Goal: Information Seeking & Learning: Learn about a topic

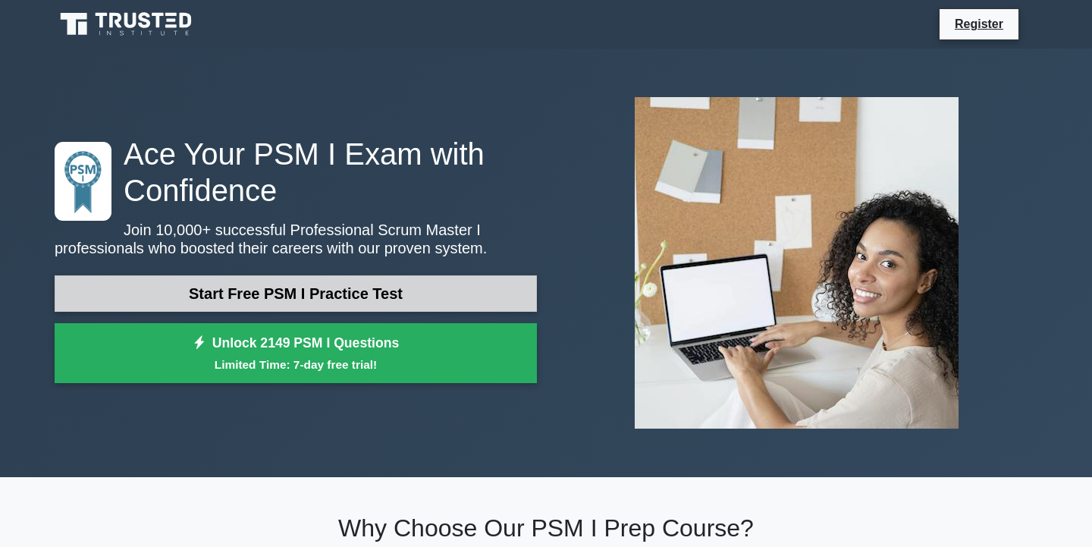
click at [421, 287] on link "Start Free PSM I Practice Test" at bounding box center [296, 293] width 482 height 36
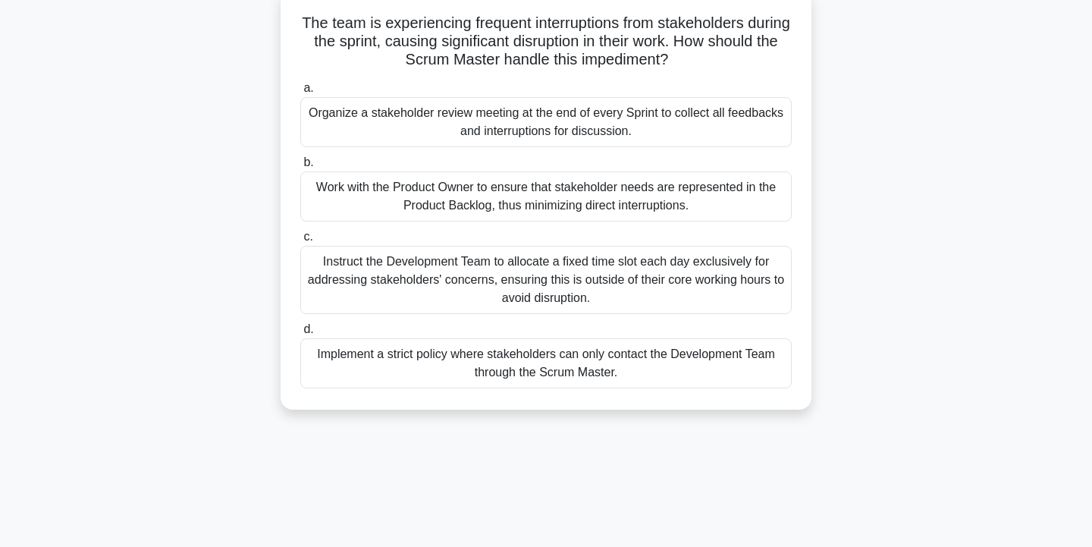
scroll to position [80, 0]
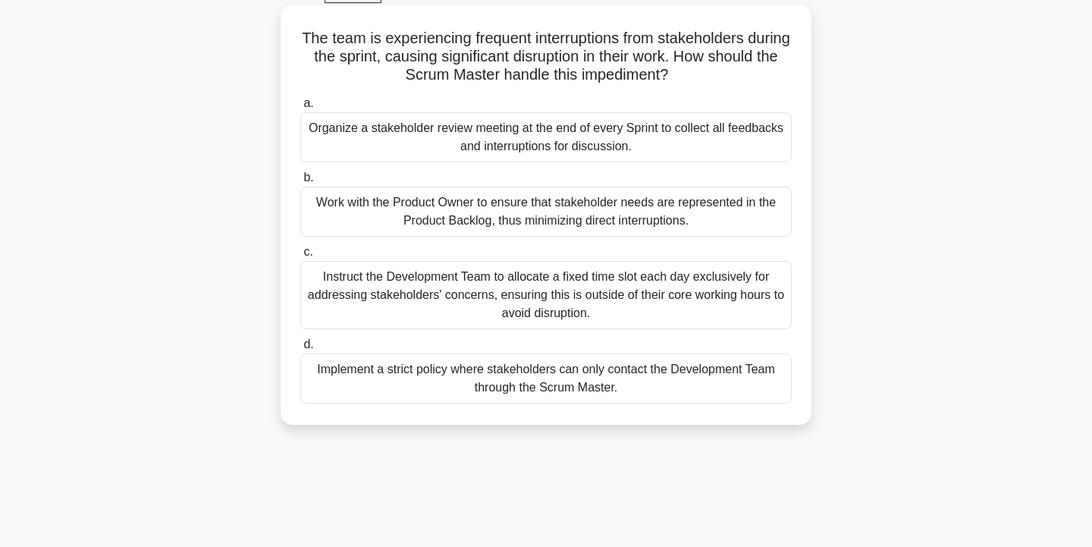
click at [434, 222] on div "Work with the Product Owner to ensure that stakeholder needs are represented in…" at bounding box center [545, 211] width 491 height 50
click at [300, 183] on input "b. Work with the Product Owner to ensure that stakeholder needs are represented…" at bounding box center [300, 178] width 0 height 10
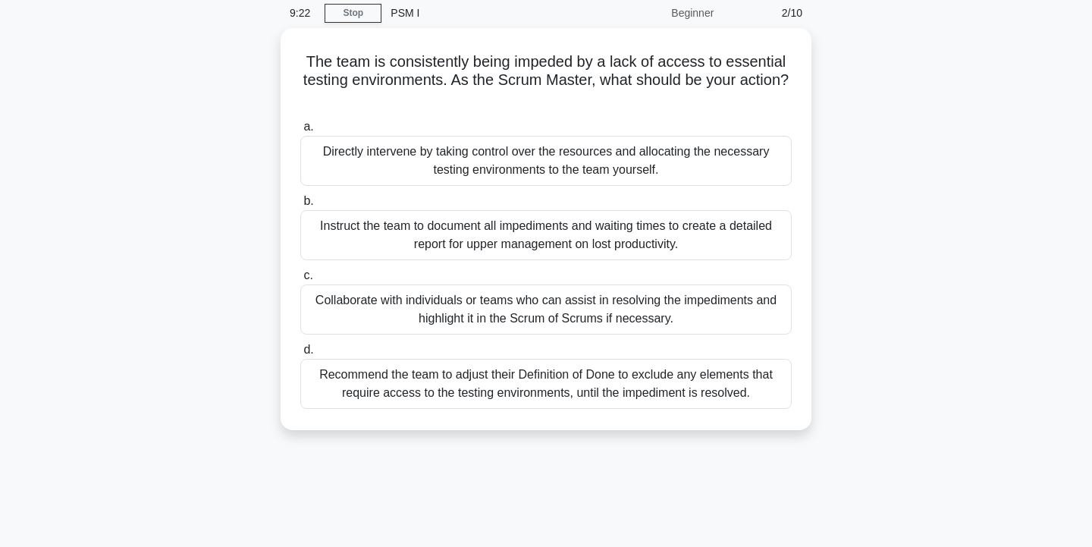
scroll to position [0, 0]
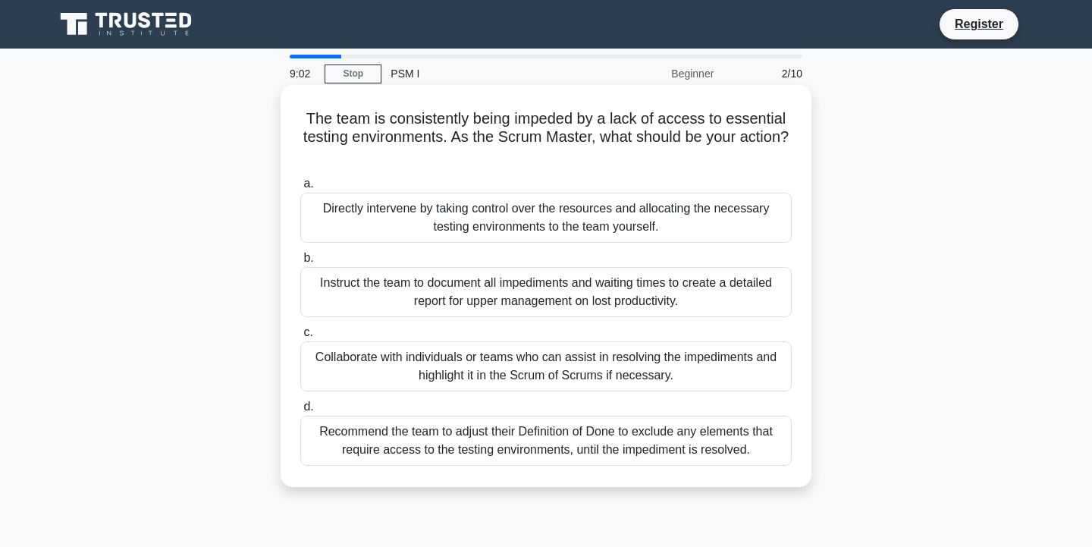
click at [600, 372] on div "Collaborate with individuals or teams who can assist in resolving the impedimen…" at bounding box center [545, 366] width 491 height 50
click at [300, 337] on input "c. Collaborate with individuals or teams who can assist in resolving the impedi…" at bounding box center [300, 332] width 0 height 10
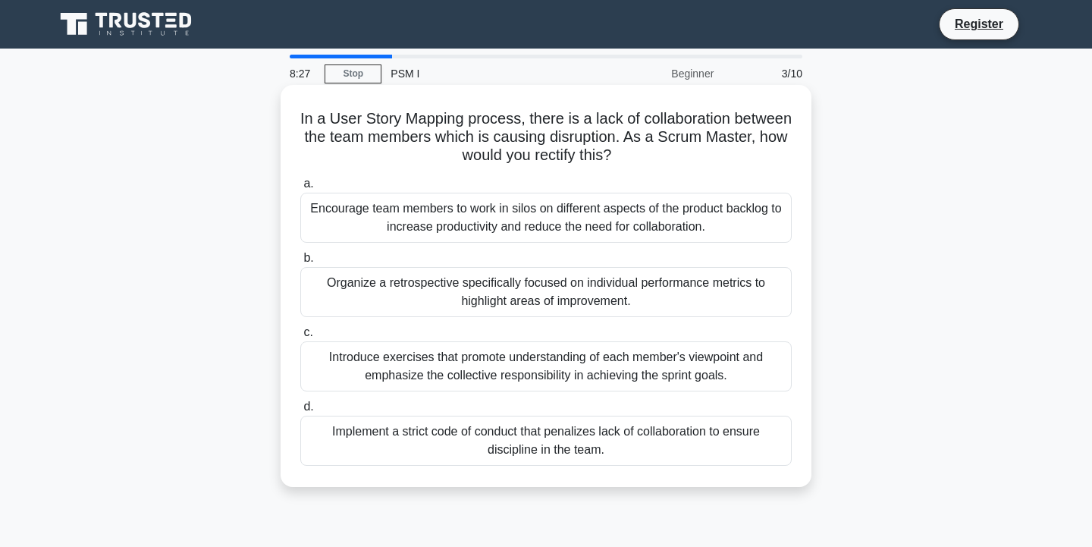
click at [591, 381] on div "Introduce exercises that promote understanding of each member's viewpoint and e…" at bounding box center [545, 366] width 491 height 50
click at [300, 337] on input "c. Introduce exercises that promote understanding of each member's viewpoint an…" at bounding box center [300, 332] width 0 height 10
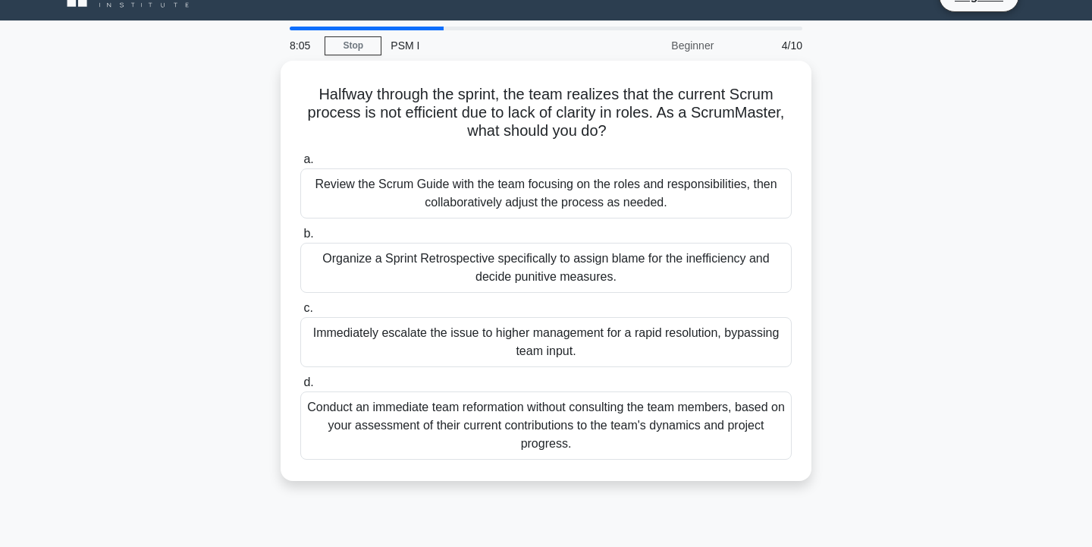
scroll to position [30, 0]
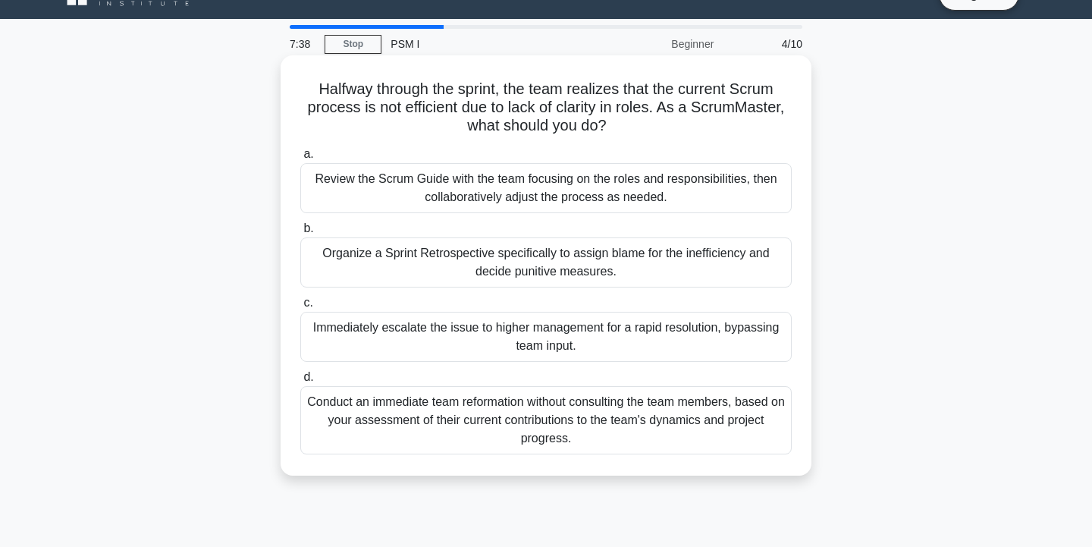
click at [639, 208] on div "Review the Scrum Guide with the team focusing on the roles and responsibilities…" at bounding box center [545, 188] width 491 height 50
click at [300, 159] on input "a. Review the Scrum Guide with the team focusing on the roles and responsibilit…" at bounding box center [300, 154] width 0 height 10
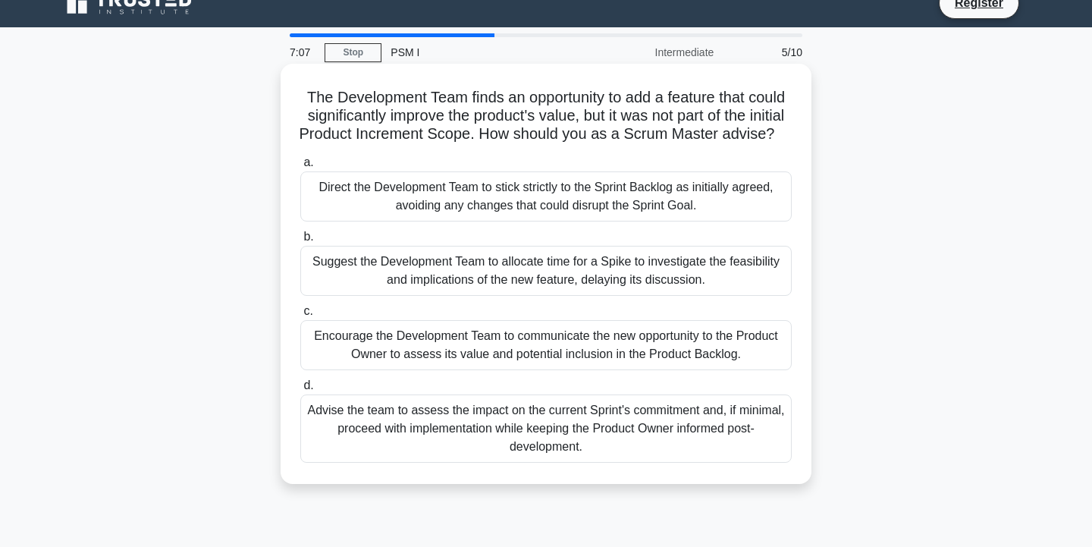
scroll to position [23, 0]
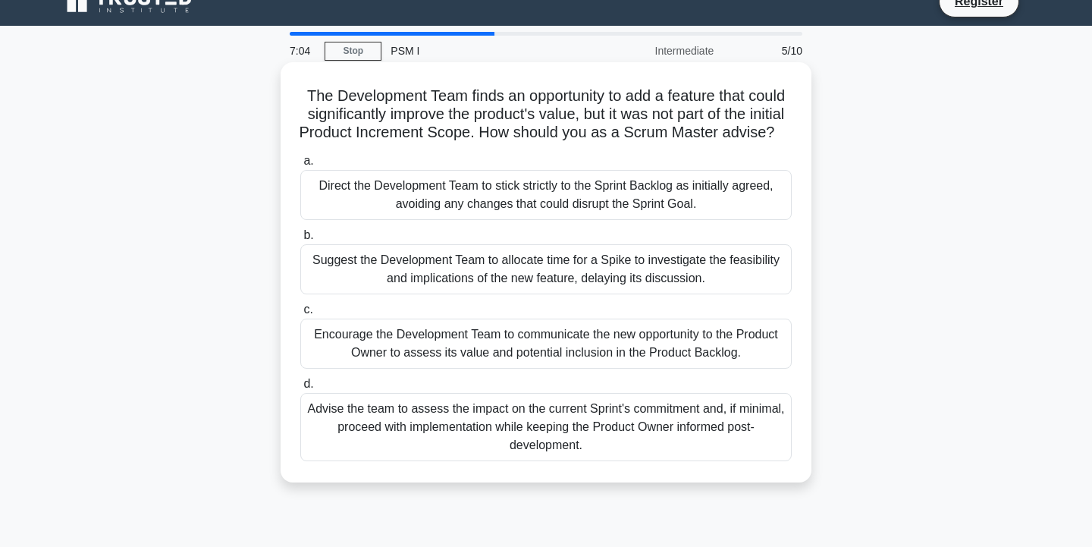
click at [728, 348] on div "Encourage the Development Team to communicate the new opportunity to the Produc…" at bounding box center [545, 343] width 491 height 50
click at [300, 315] on input "c. Encourage the Development Team to communicate the new opportunity to the Pro…" at bounding box center [300, 310] width 0 height 10
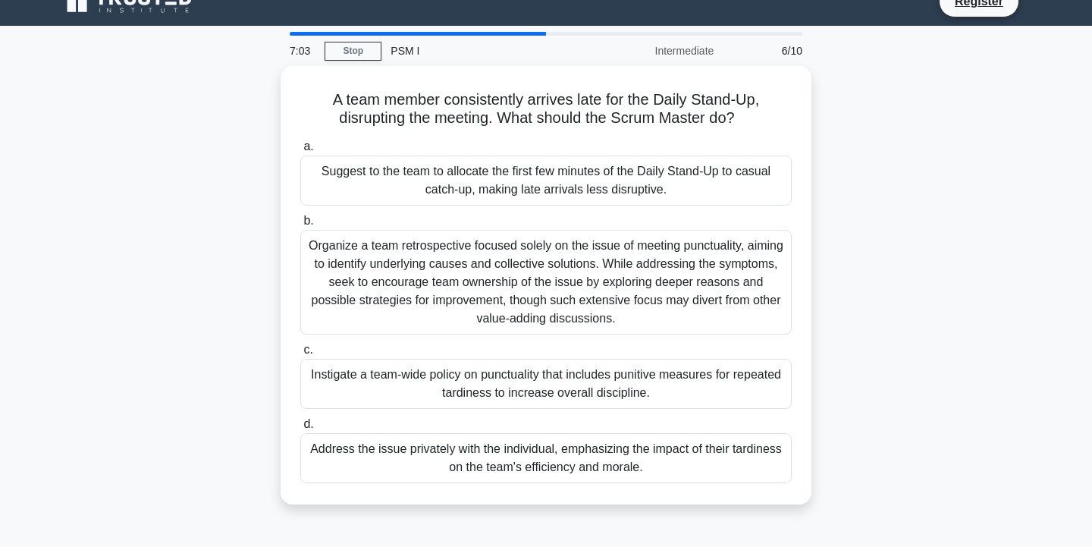
scroll to position [0, 0]
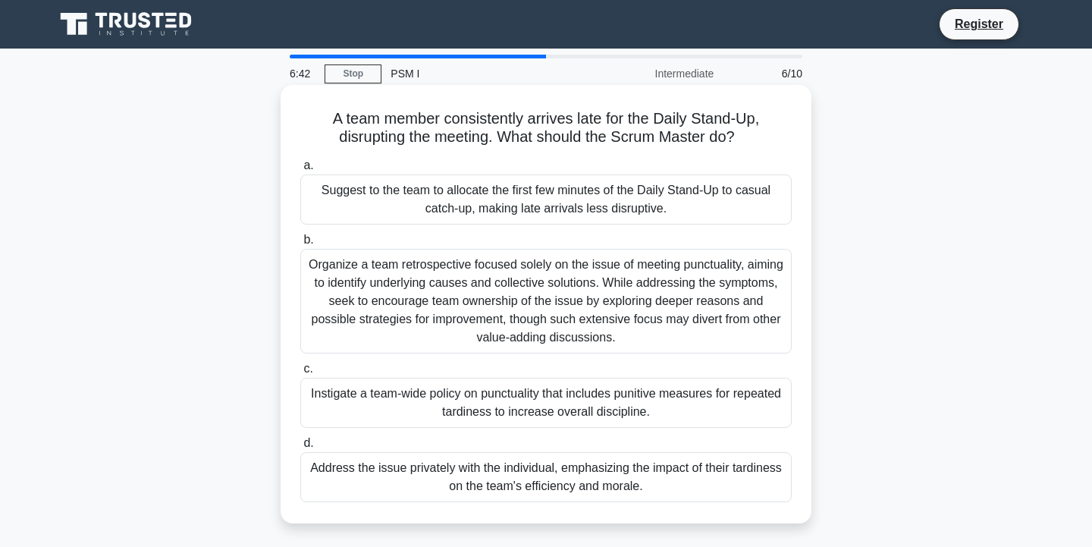
click at [679, 480] on div "Address the issue privately with the individual, emphasizing the impact of thei…" at bounding box center [545, 477] width 491 height 50
click at [300, 448] on input "d. Address the issue privately with the individual, emphasizing the impact of t…" at bounding box center [300, 443] width 0 height 10
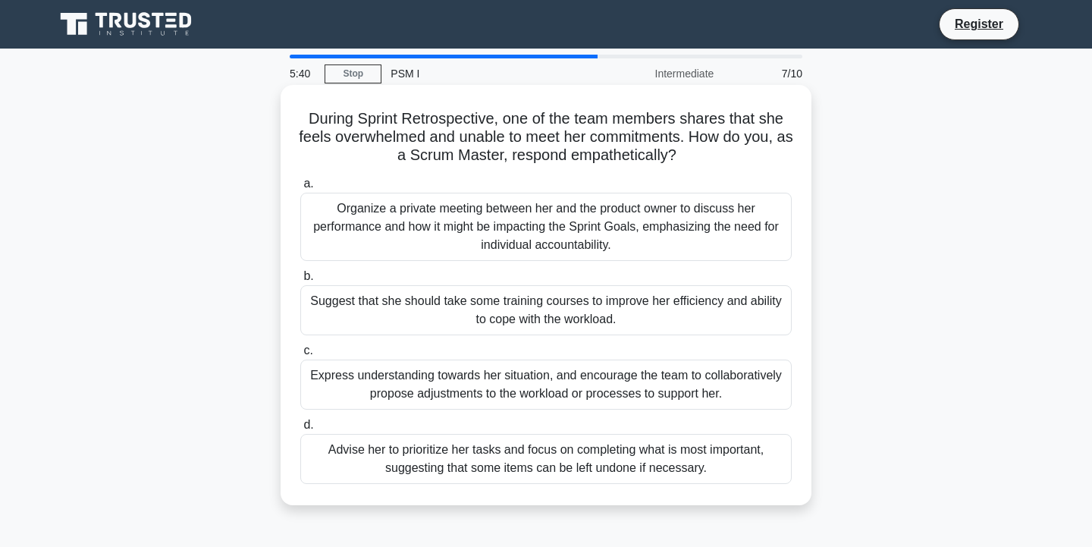
click at [664, 318] on div "Suggest that she should take some training courses to improve her efficiency an…" at bounding box center [545, 310] width 491 height 50
click at [300, 281] on input "b. Suggest that she should take some training courses to improve her efficiency…" at bounding box center [300, 276] width 0 height 10
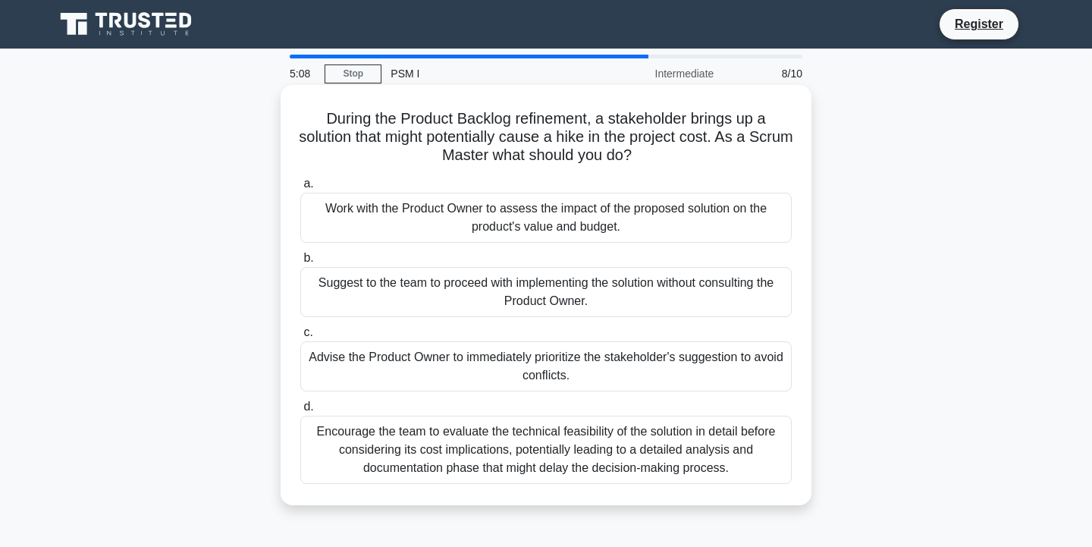
scroll to position [3, 0]
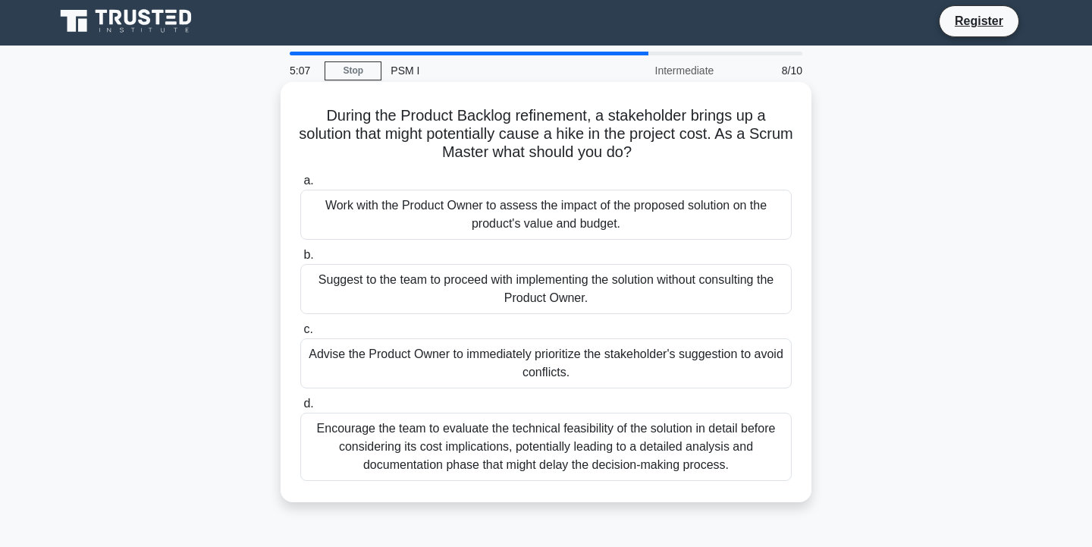
click at [595, 230] on div "Work with the Product Owner to assess the impact of the proposed solution on th…" at bounding box center [545, 215] width 491 height 50
click at [300, 186] on input "a. Work with the Product Owner to assess the impact of the proposed solution on…" at bounding box center [300, 181] width 0 height 10
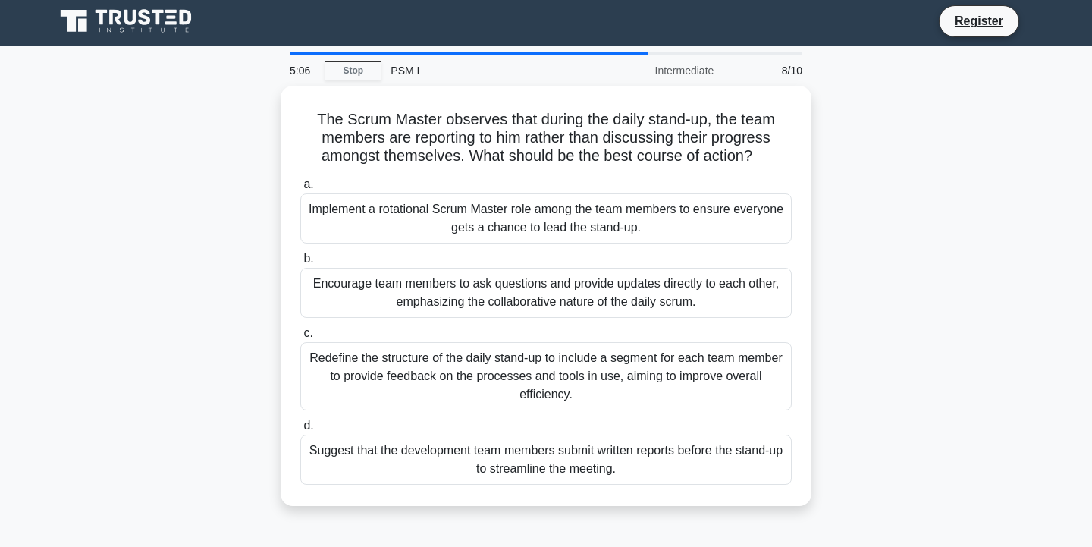
scroll to position [0, 0]
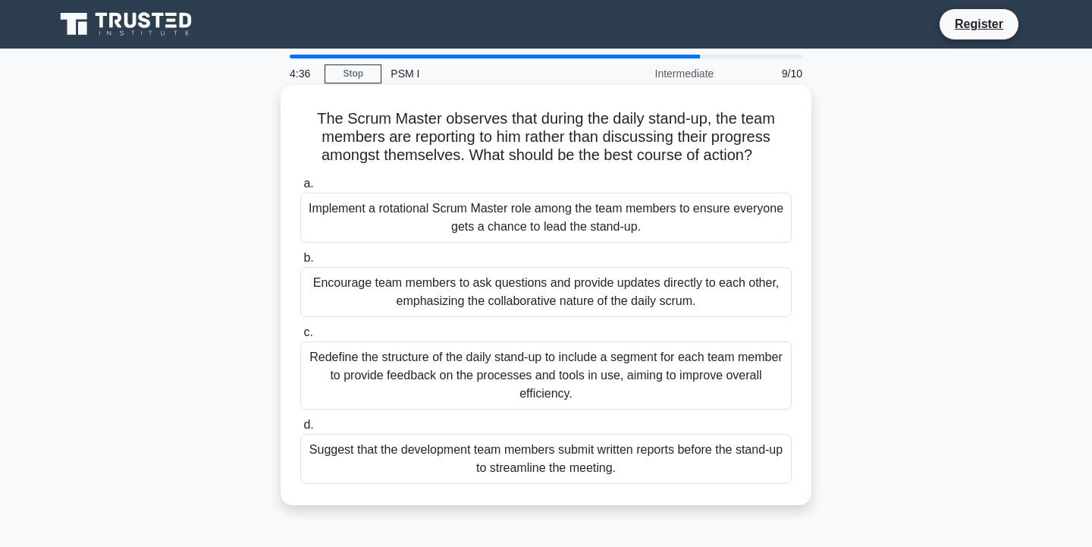
click at [603, 300] on div "Encourage team members to ask questions and provide updates directly to each ot…" at bounding box center [545, 292] width 491 height 50
click at [300, 263] on input "b. Encourage team members to ask questions and provide updates directly to each…" at bounding box center [300, 258] width 0 height 10
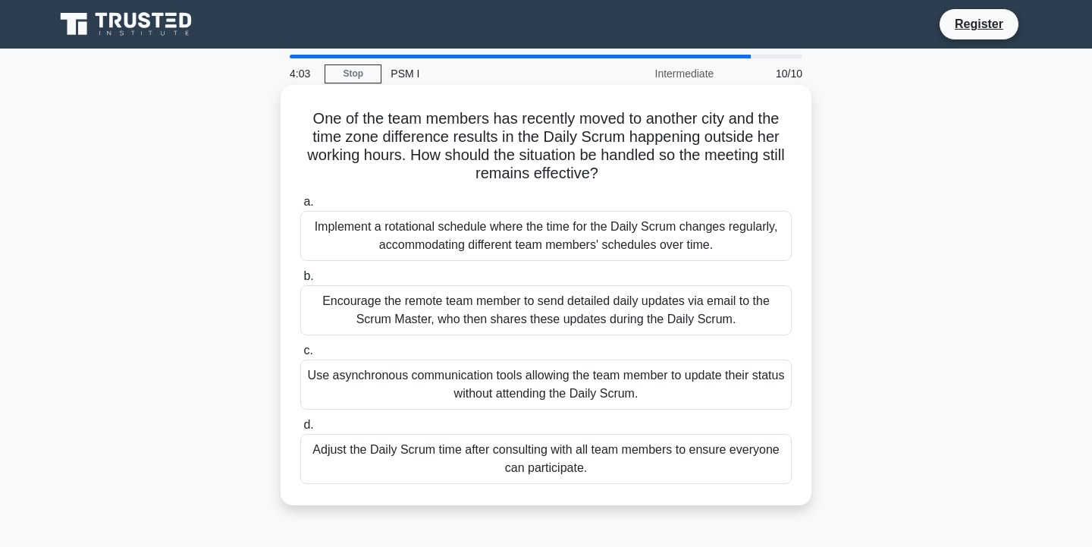
click at [610, 462] on div "Adjust the Daily Scrum time after consulting with all team members to ensure ev…" at bounding box center [545, 459] width 491 height 50
click at [300, 430] on input "d. Adjust the Daily Scrum time after consulting with all team members to ensure…" at bounding box center [300, 425] width 0 height 10
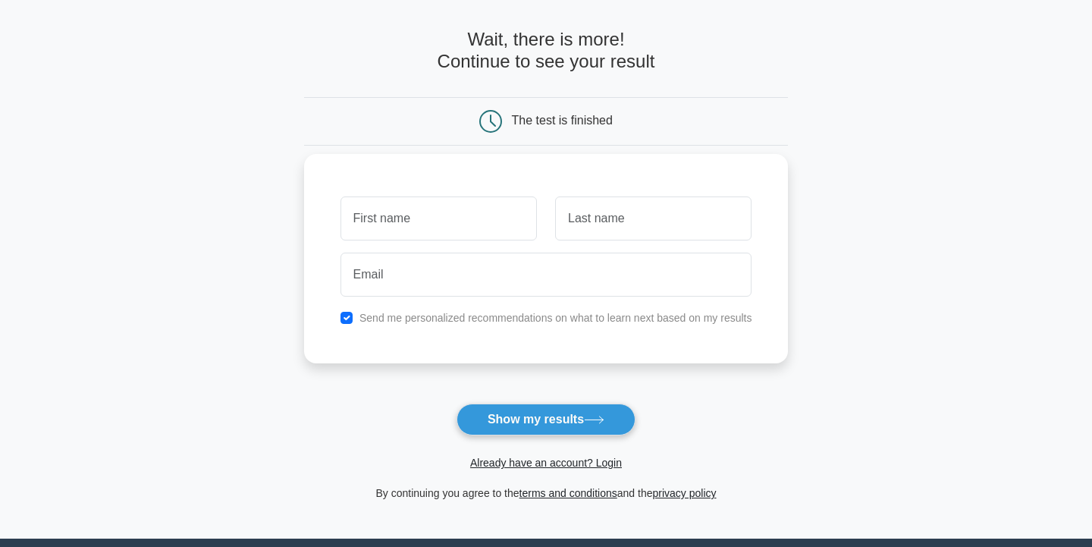
scroll to position [58, 0]
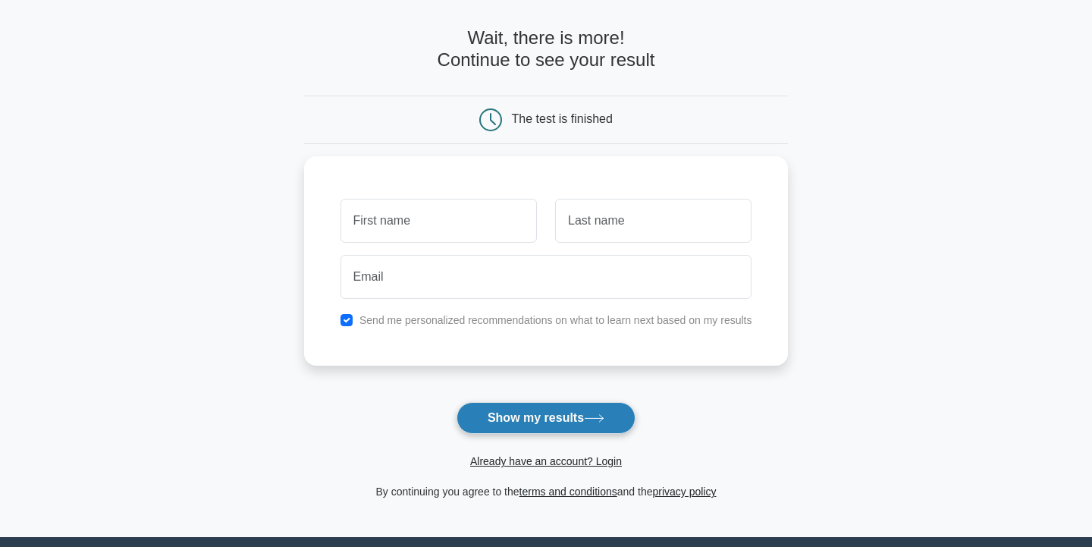
click at [522, 416] on button "Show my results" at bounding box center [545, 418] width 179 height 32
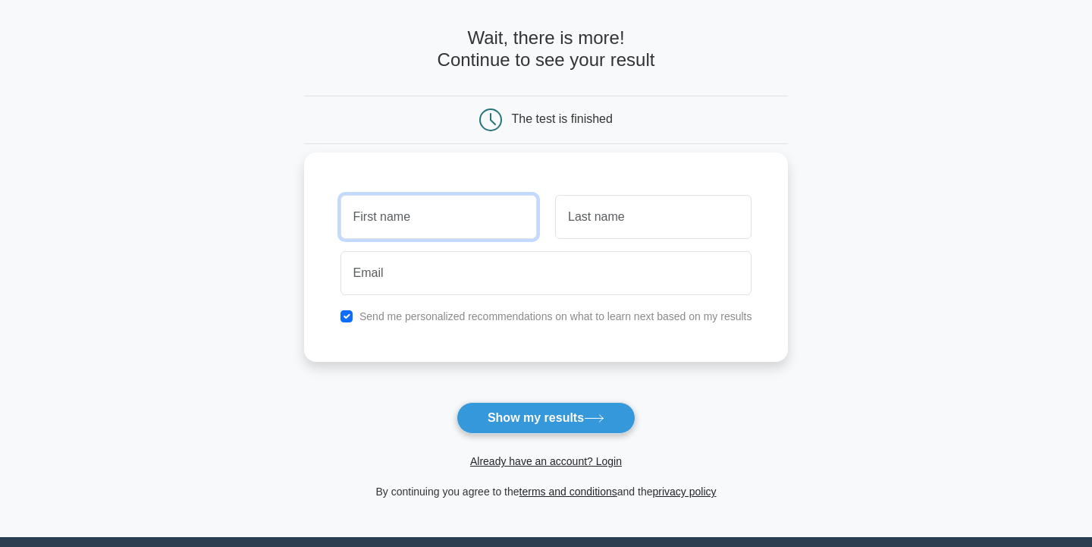
type input "Siddhi"
click at [592, 210] on input "text" at bounding box center [653, 217] width 196 height 44
type input "Khanvilkar"
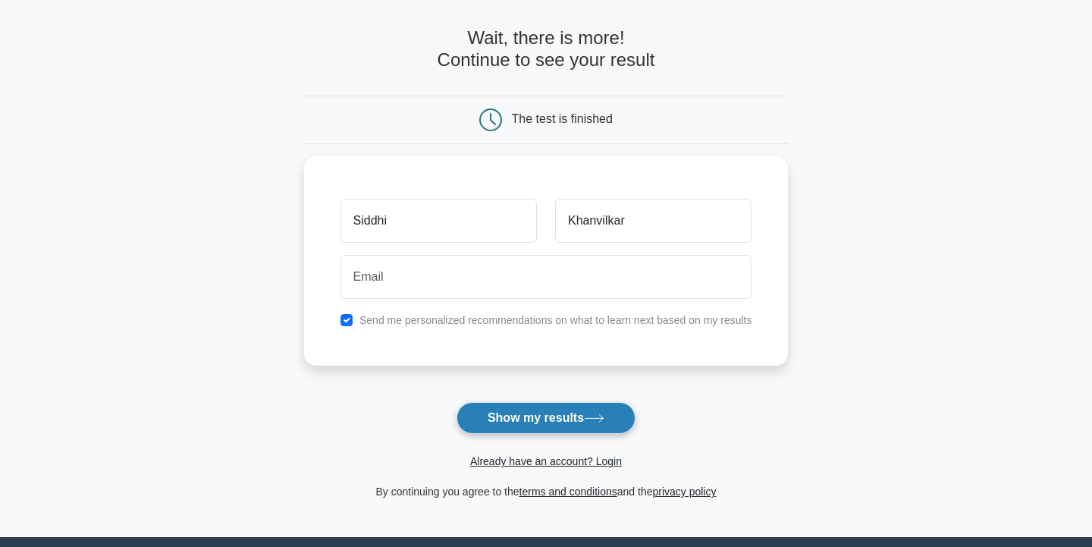
click at [555, 418] on button "Show my results" at bounding box center [545, 418] width 179 height 32
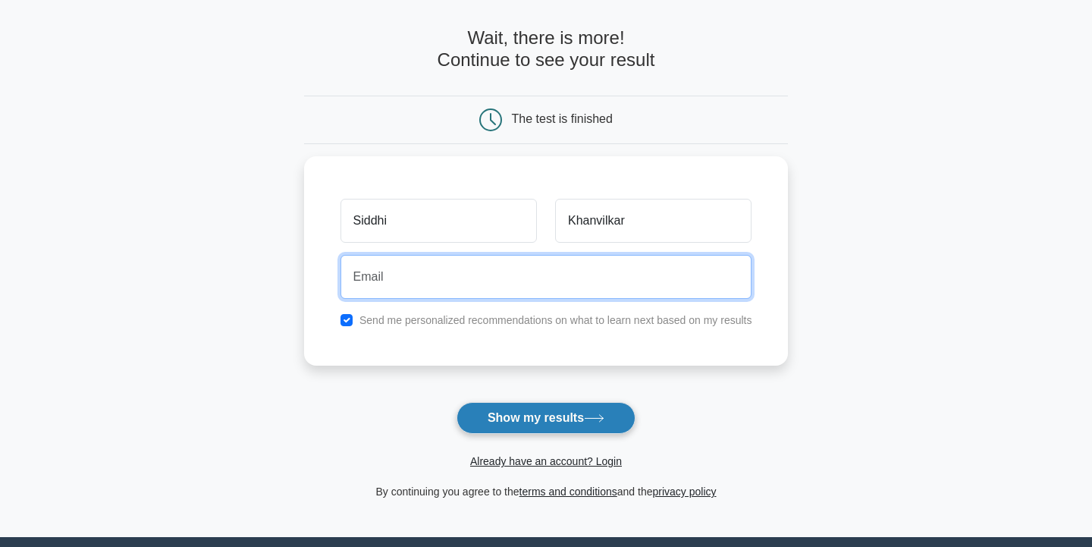
type input "siddhi3991@gmail.com"
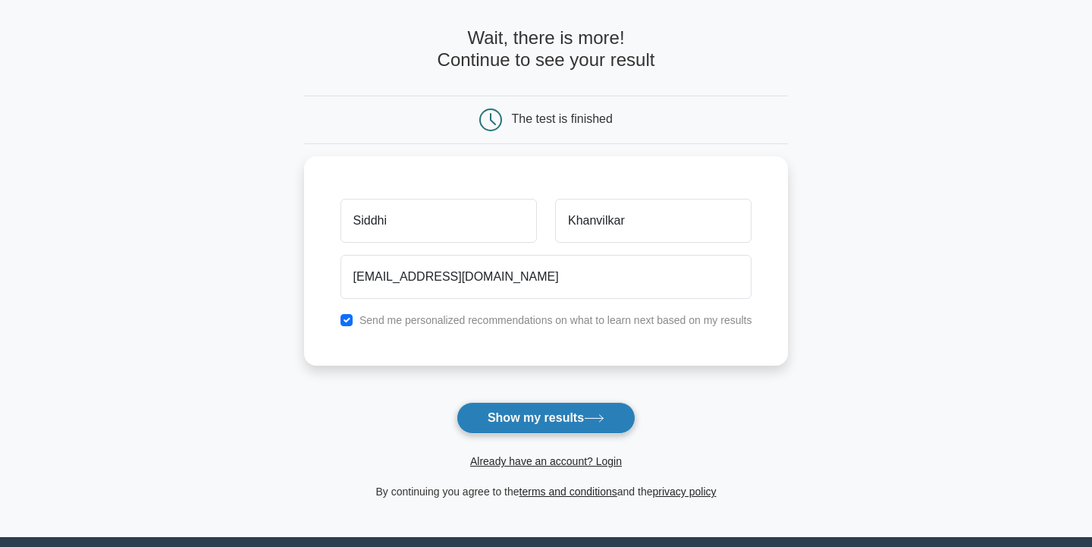
click at [543, 434] on button "Show my results" at bounding box center [545, 418] width 179 height 32
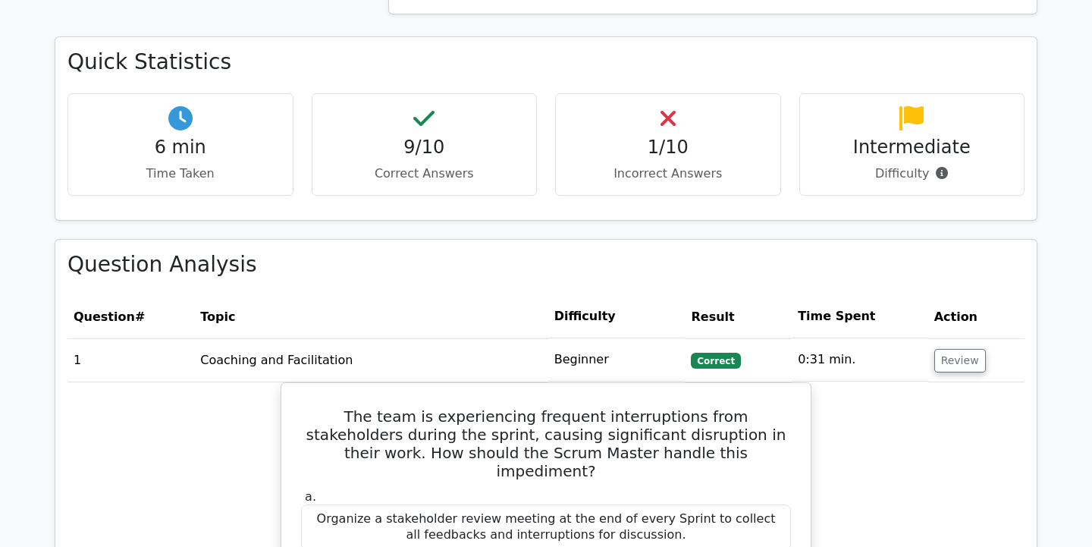
scroll to position [1039, 0]
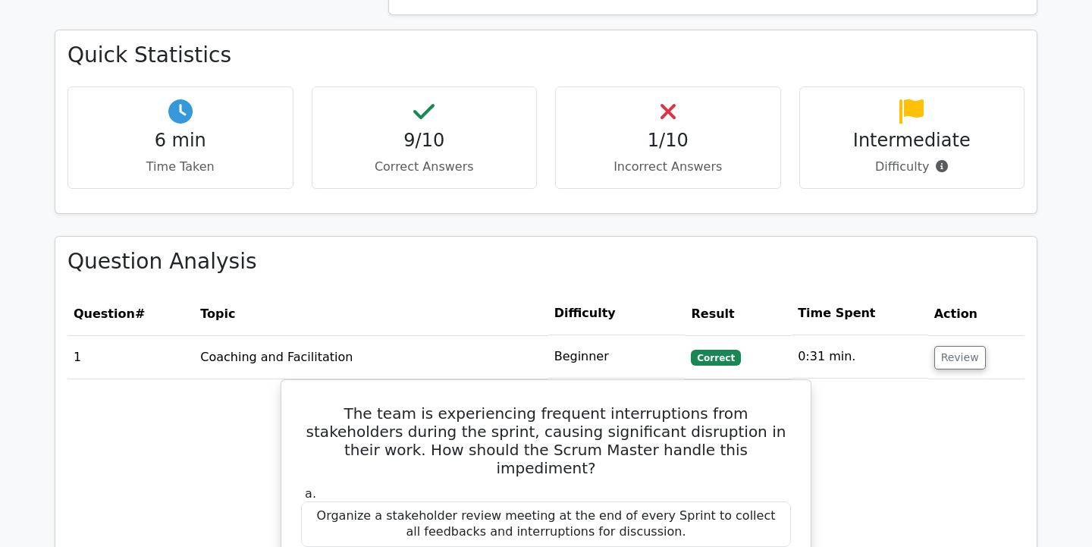
click at [663, 146] on h4 "1/10" at bounding box center [668, 141] width 200 height 22
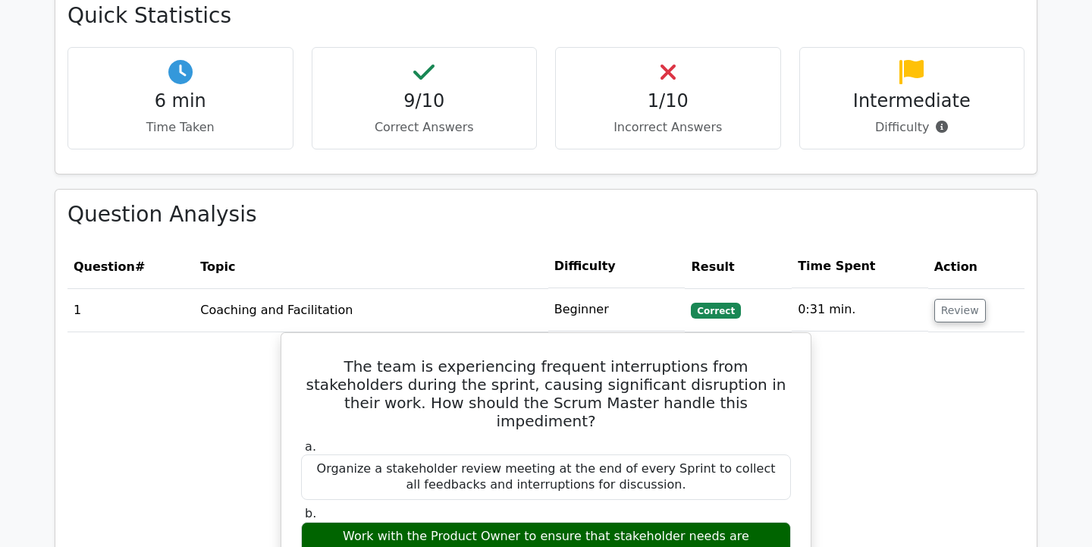
scroll to position [1132, 0]
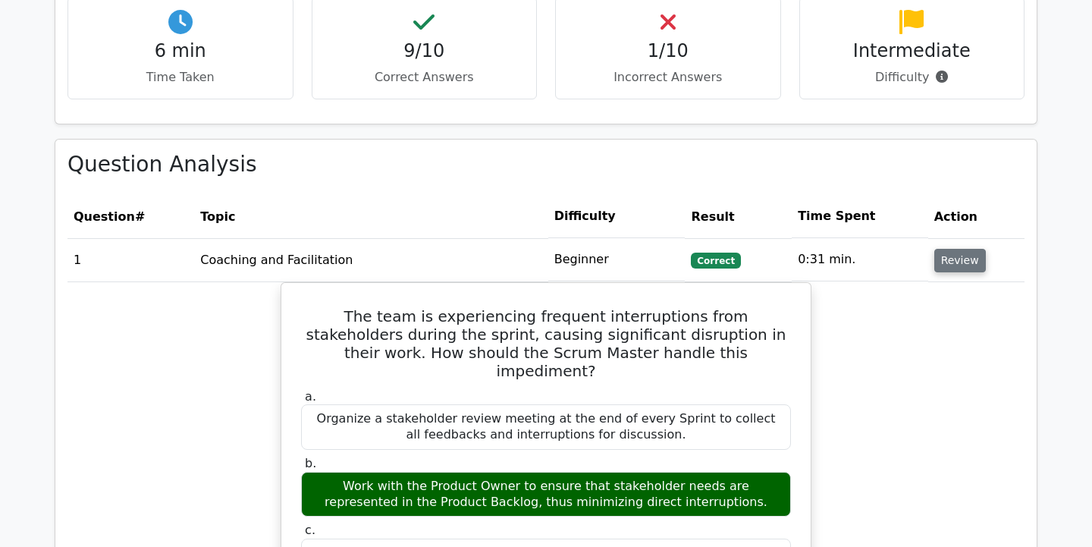
click at [961, 268] on button "Review" at bounding box center [960, 261] width 52 height 24
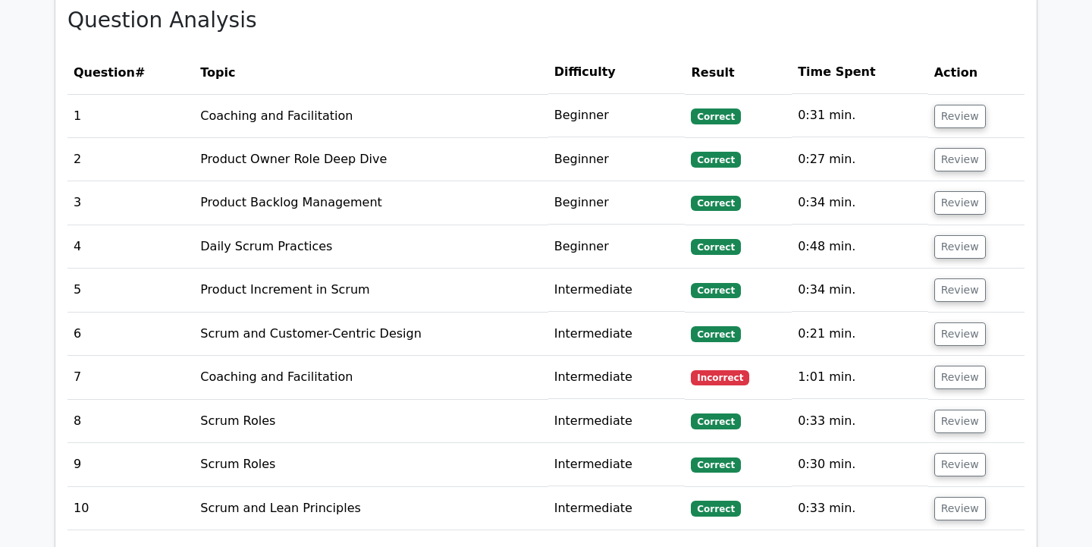
scroll to position [1296, 0]
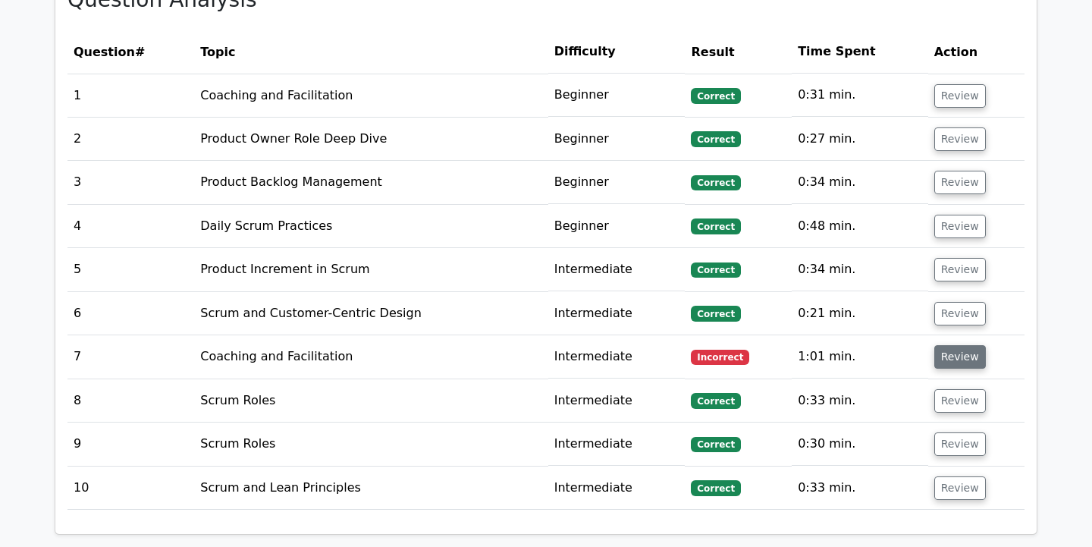
click at [954, 358] on button "Review" at bounding box center [960, 357] width 52 height 24
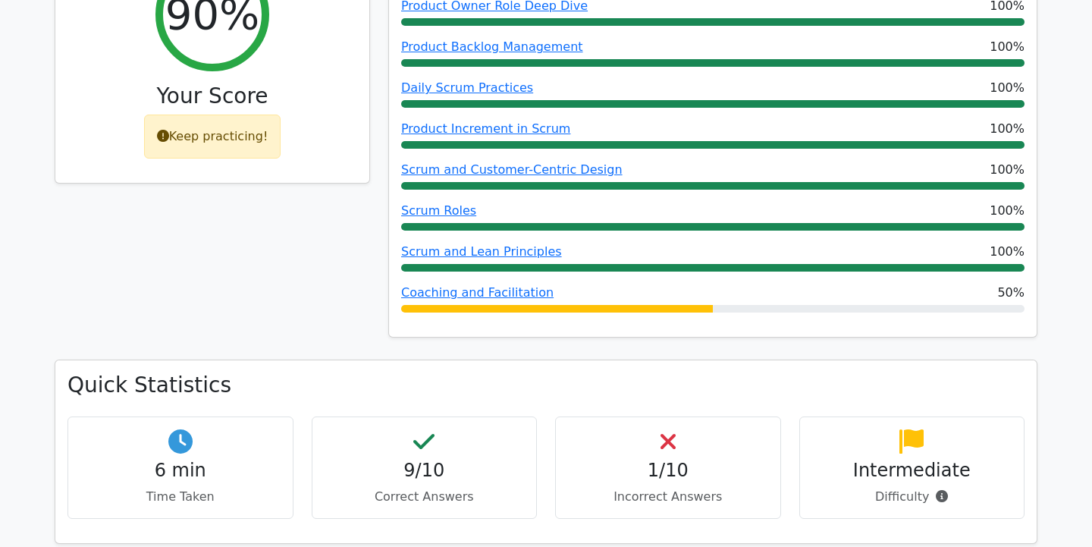
scroll to position [706, 0]
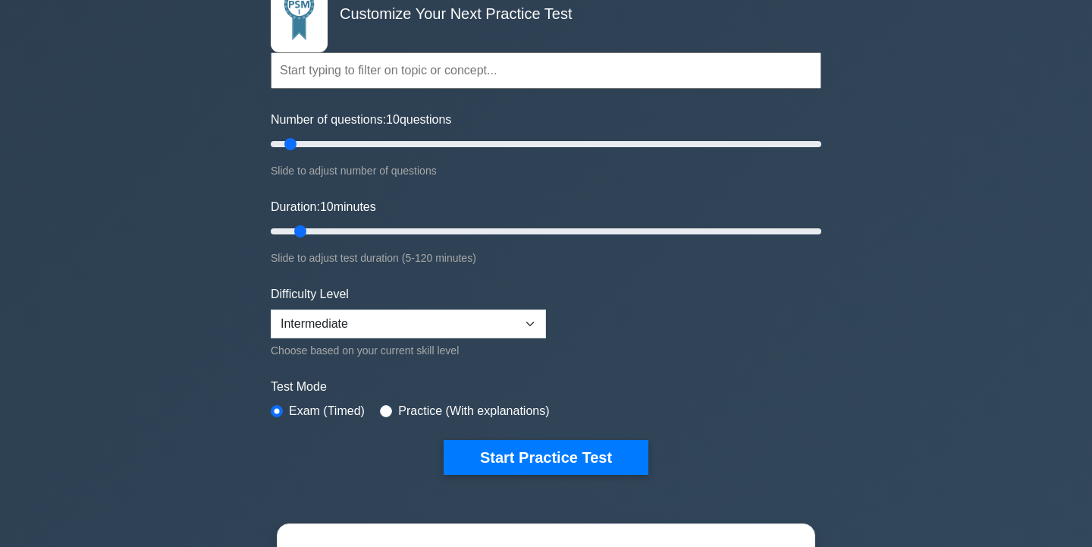
scroll to position [67, 0]
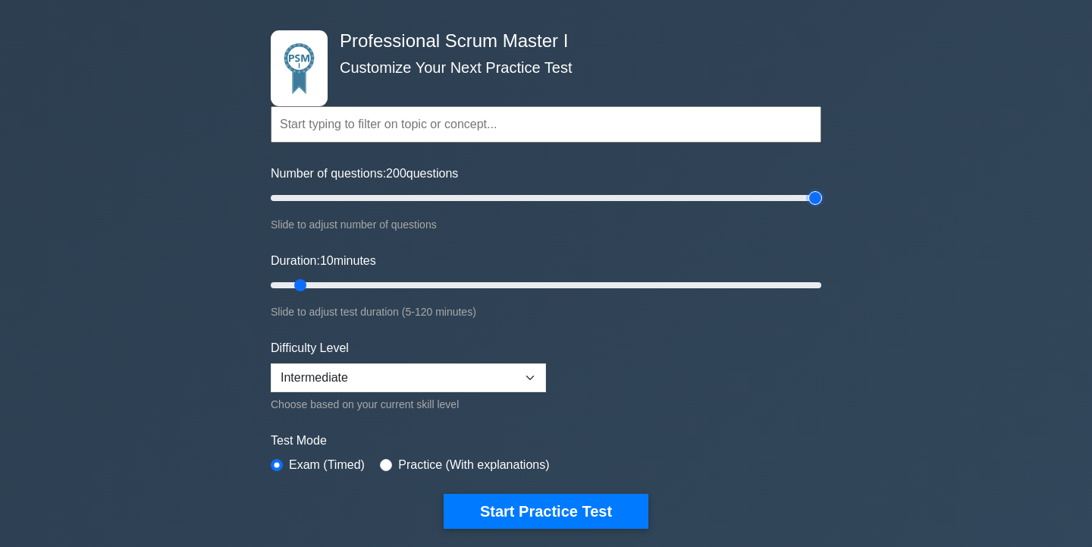
drag, startPoint x: 293, startPoint y: 199, endPoint x: 913, endPoint y: 232, distance: 621.0
type input "200"
click at [821, 207] on input "Number of questions: 200 questions" at bounding box center [546, 198] width 550 height 18
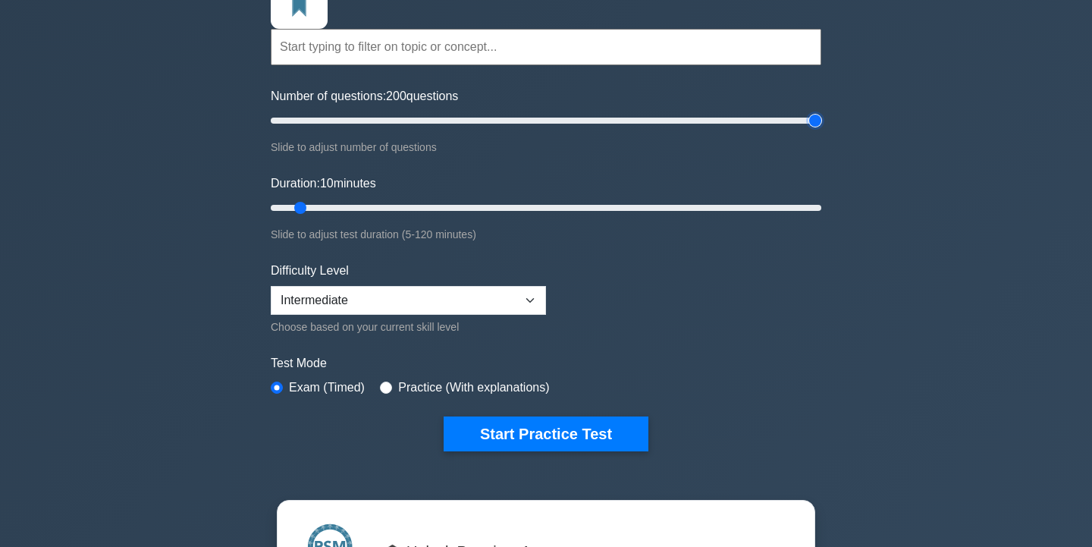
scroll to position [202, 0]
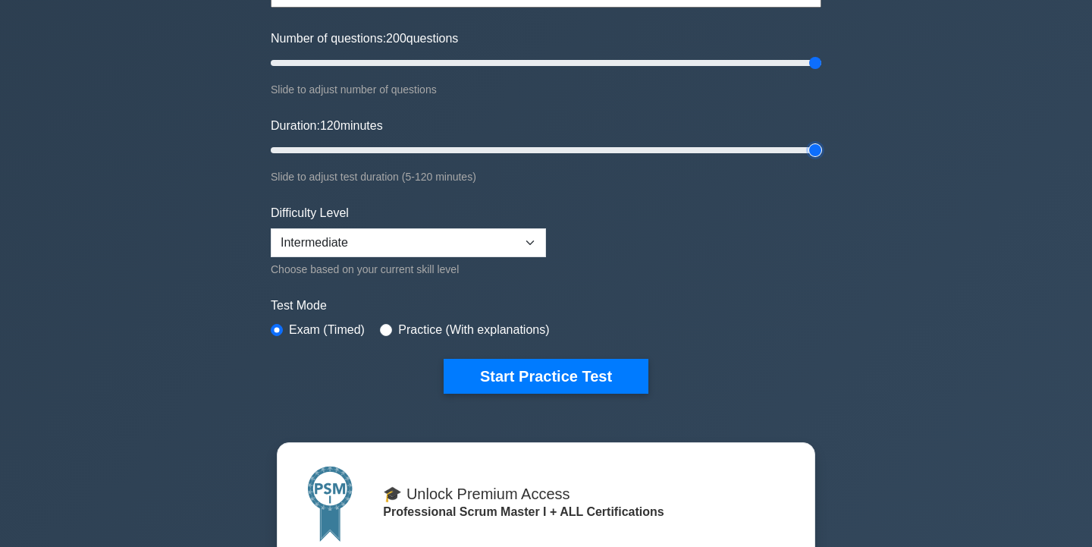
drag, startPoint x: 299, startPoint y: 148, endPoint x: 907, endPoint y: 233, distance: 613.9
type input "120"
click at [821, 159] on input "Duration: 120 minutes" at bounding box center [546, 150] width 550 height 18
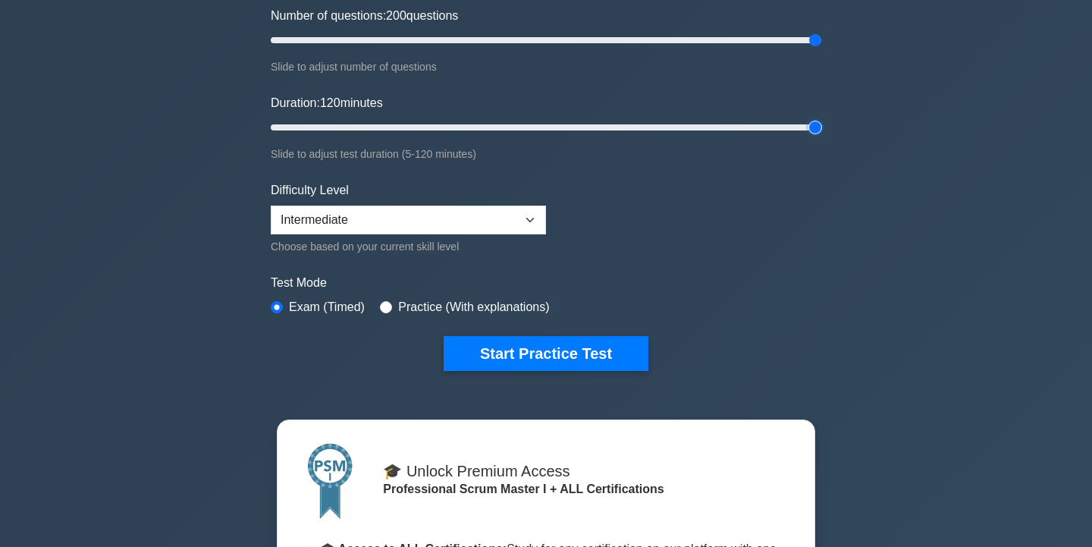
scroll to position [242, 0]
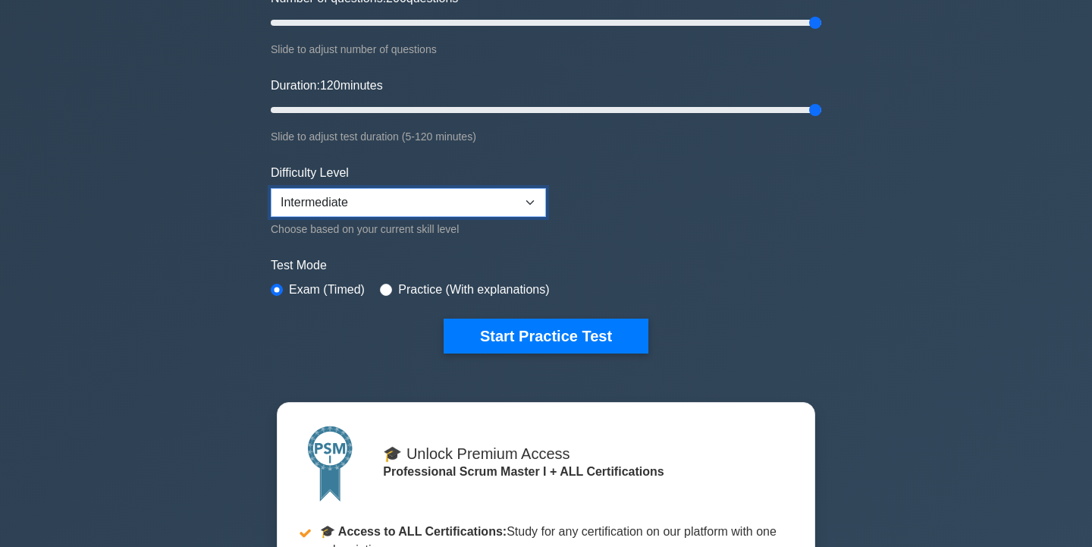
click at [528, 205] on select "Beginner Intermediate Expert" at bounding box center [408, 202] width 275 height 29
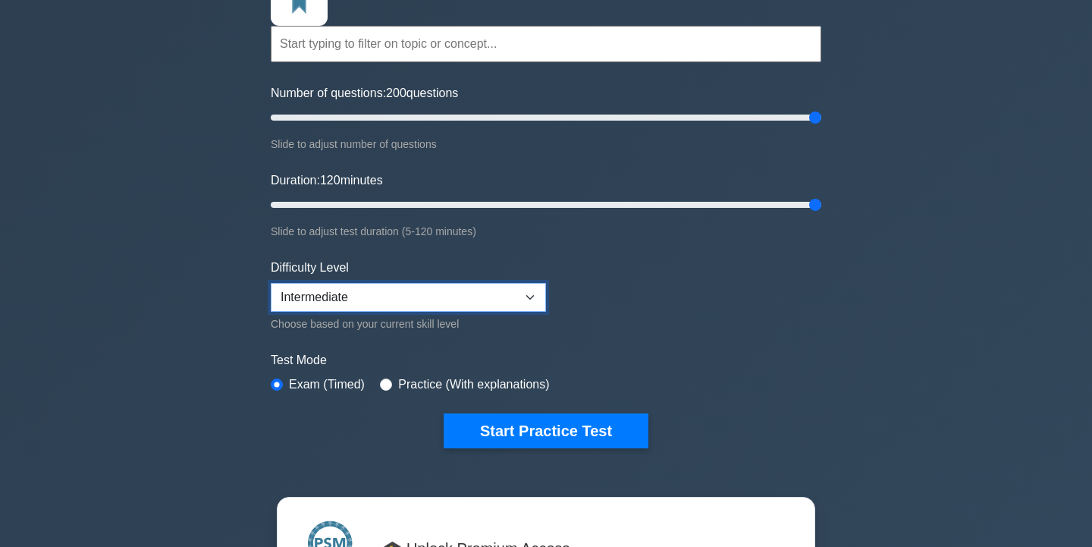
scroll to position [146, 0]
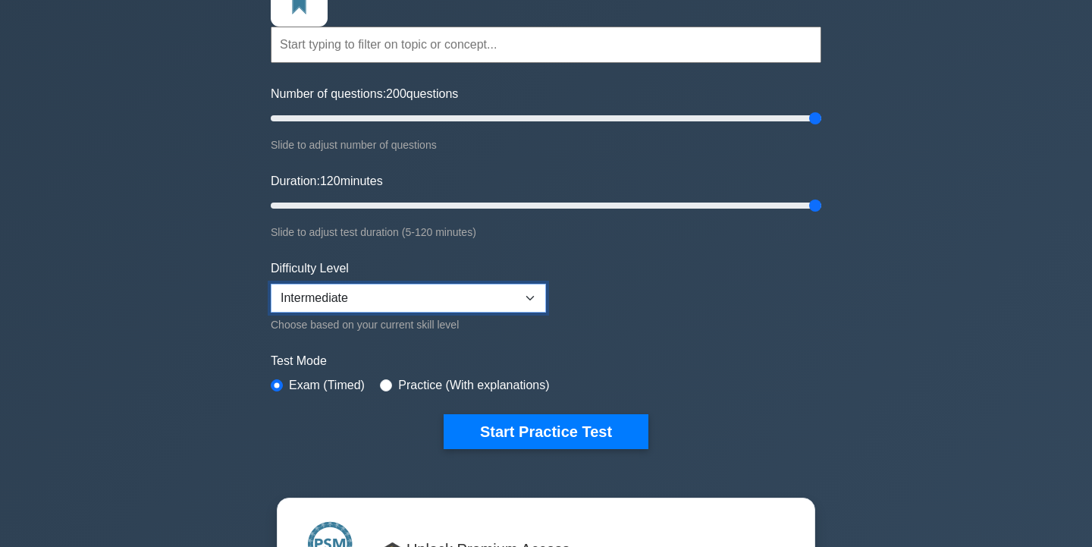
click at [520, 293] on select "Beginner Intermediate Expert" at bounding box center [408, 298] width 275 height 29
select select "expert"
click at [271, 284] on select "Beginner Intermediate Expert" at bounding box center [408, 298] width 275 height 29
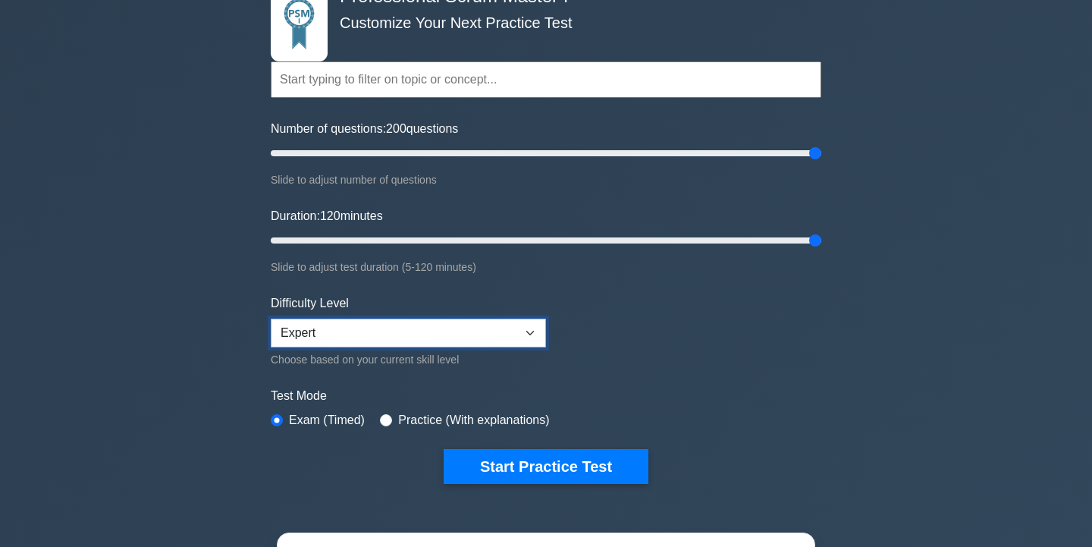
scroll to position [200, 0]
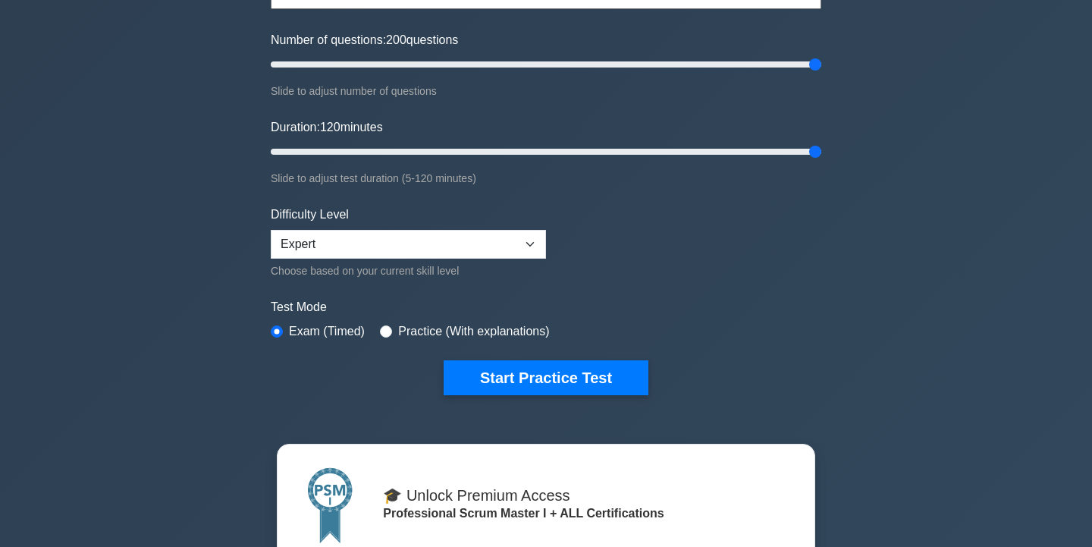
click at [433, 329] on label "Practice (With explanations)" at bounding box center [473, 331] width 151 height 18
click at [387, 330] on input "radio" at bounding box center [386, 331] width 12 height 12
radio input "true"
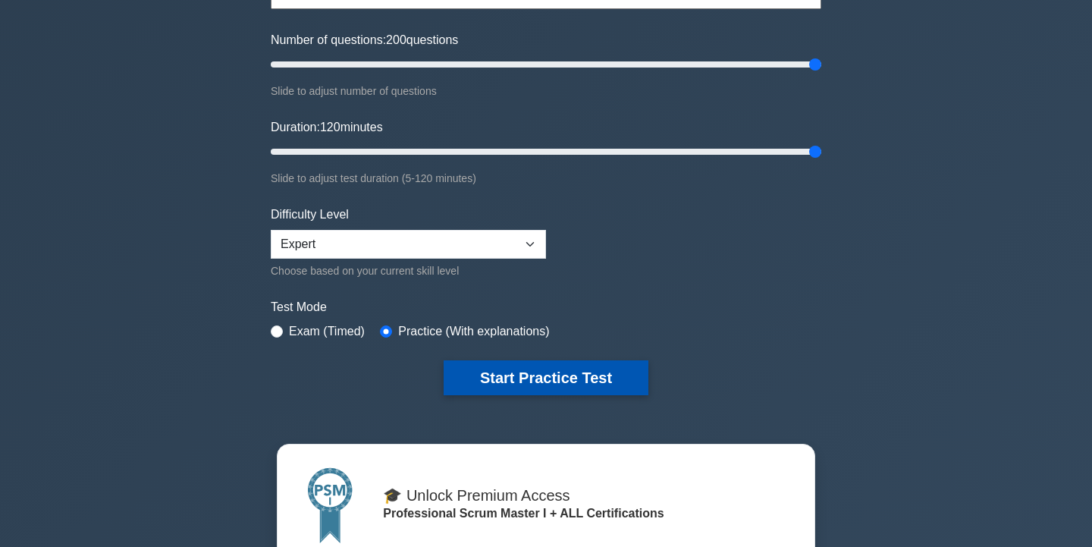
click at [501, 375] on button "Start Practice Test" at bounding box center [545, 377] width 205 height 35
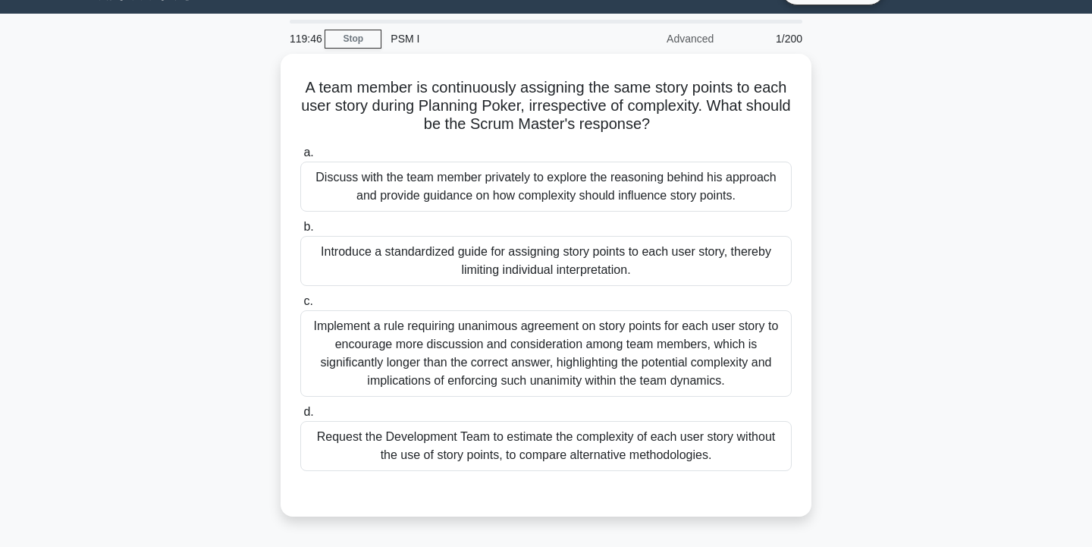
scroll to position [39, 0]
